Goal: Check status: Check status

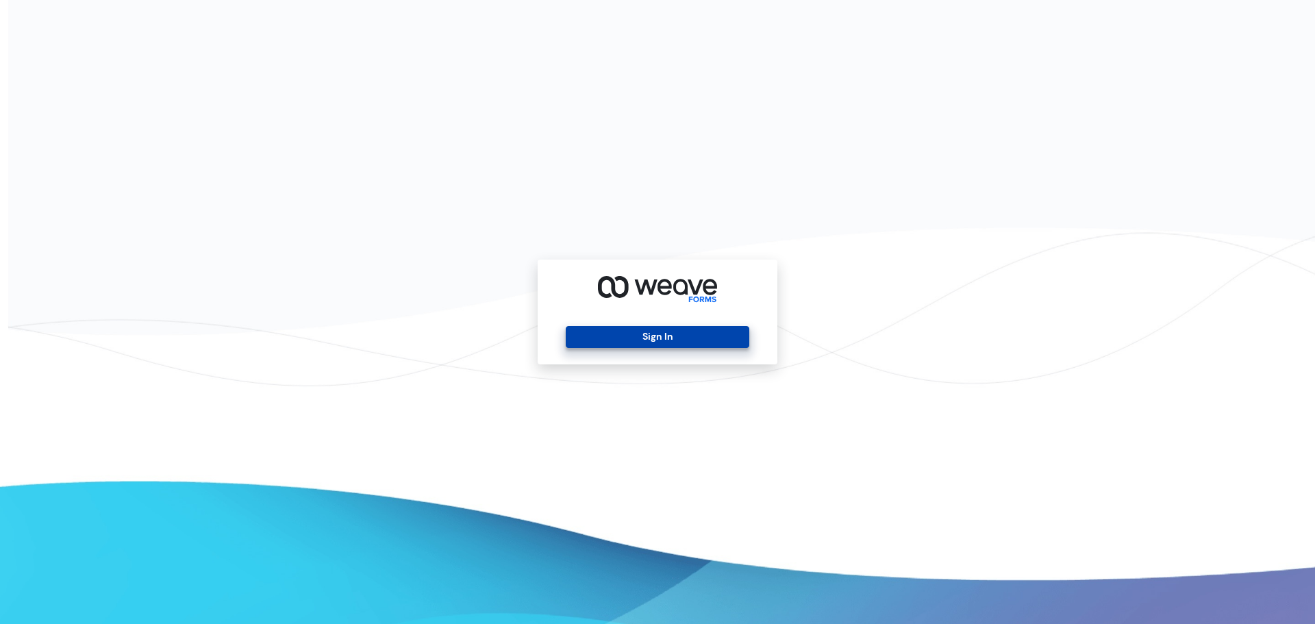
click at [627, 336] on button "Sign In" at bounding box center [657, 337] width 183 height 22
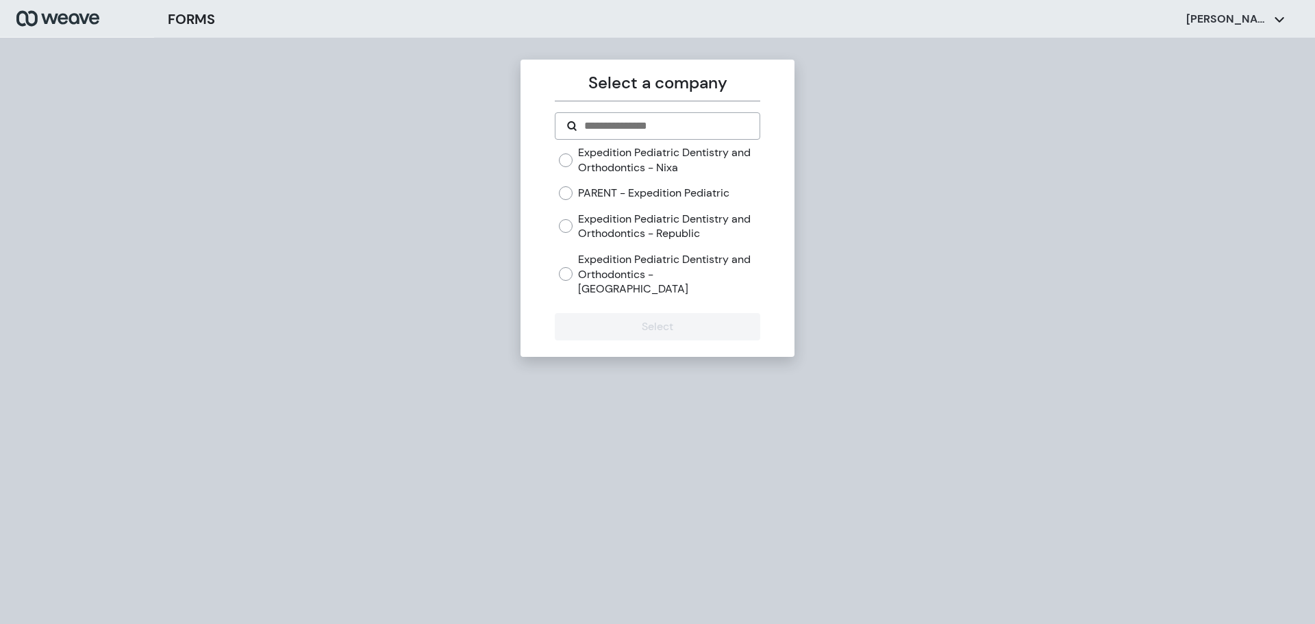
click at [673, 162] on label "Expedition Pediatric Dentistry and Orthodontics - Nixa" at bounding box center [669, 159] width 182 height 29
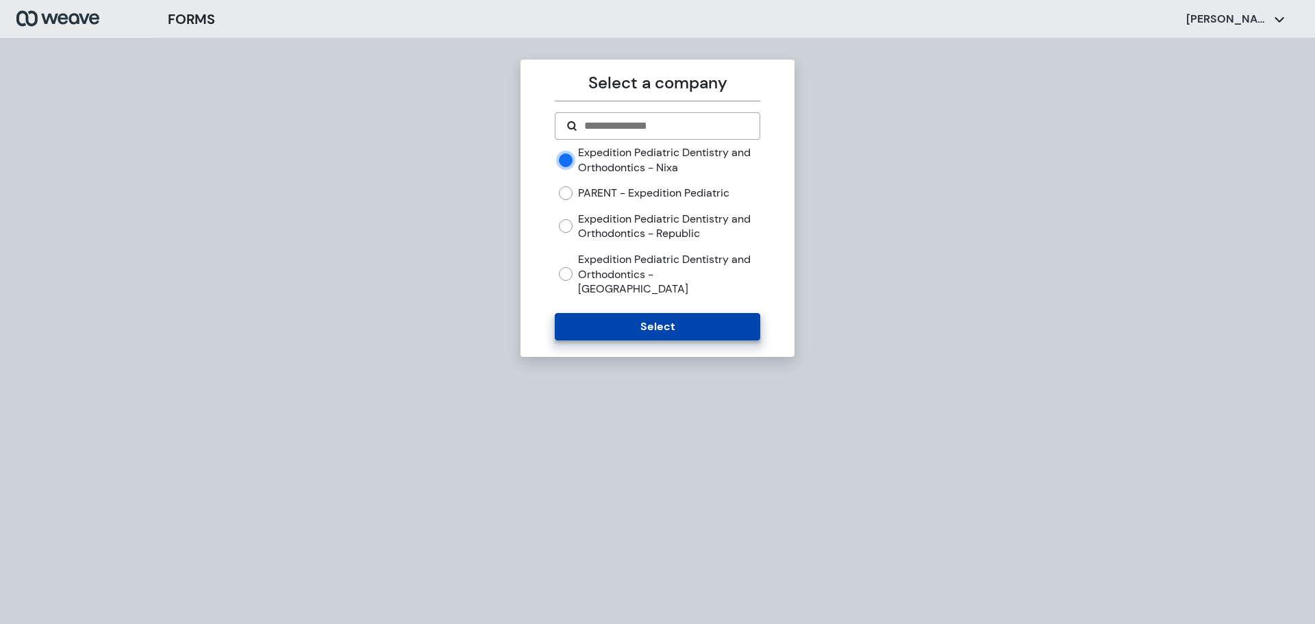
click at [628, 313] on button "Select" at bounding box center [657, 326] width 205 height 27
